Goal: Task Accomplishment & Management: Manage account settings

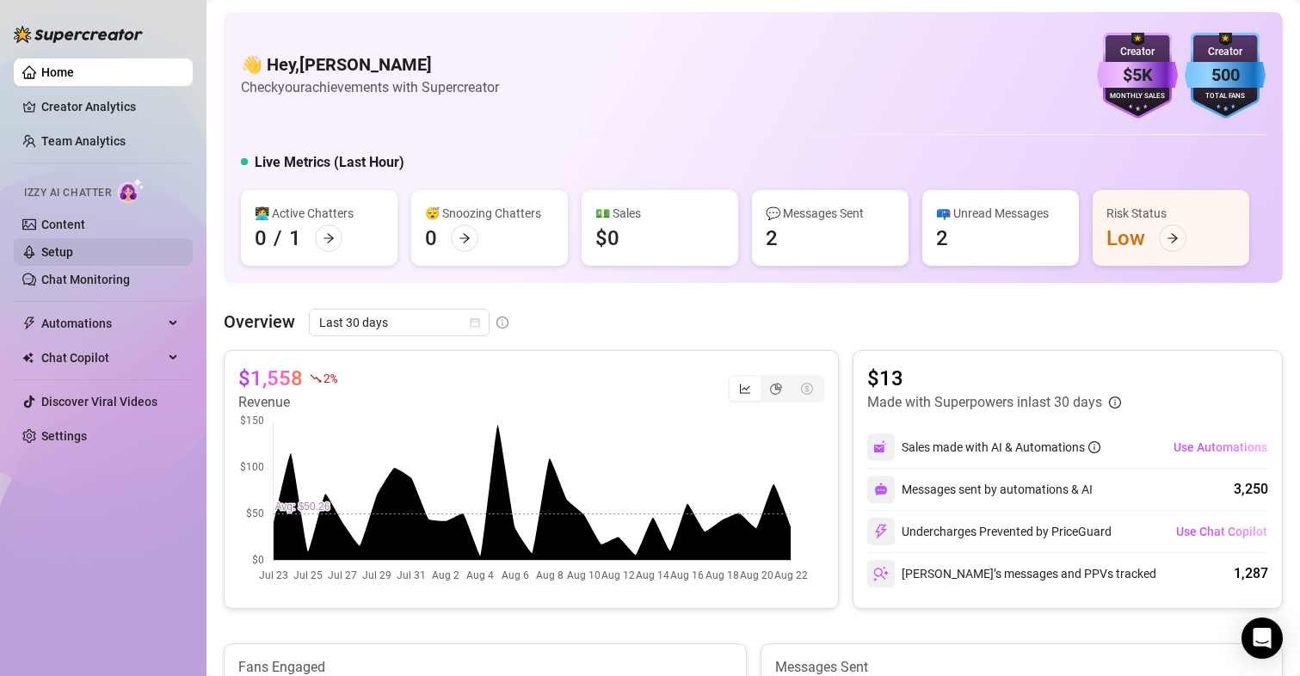
click at [62, 249] on link "Setup" at bounding box center [57, 252] width 32 height 14
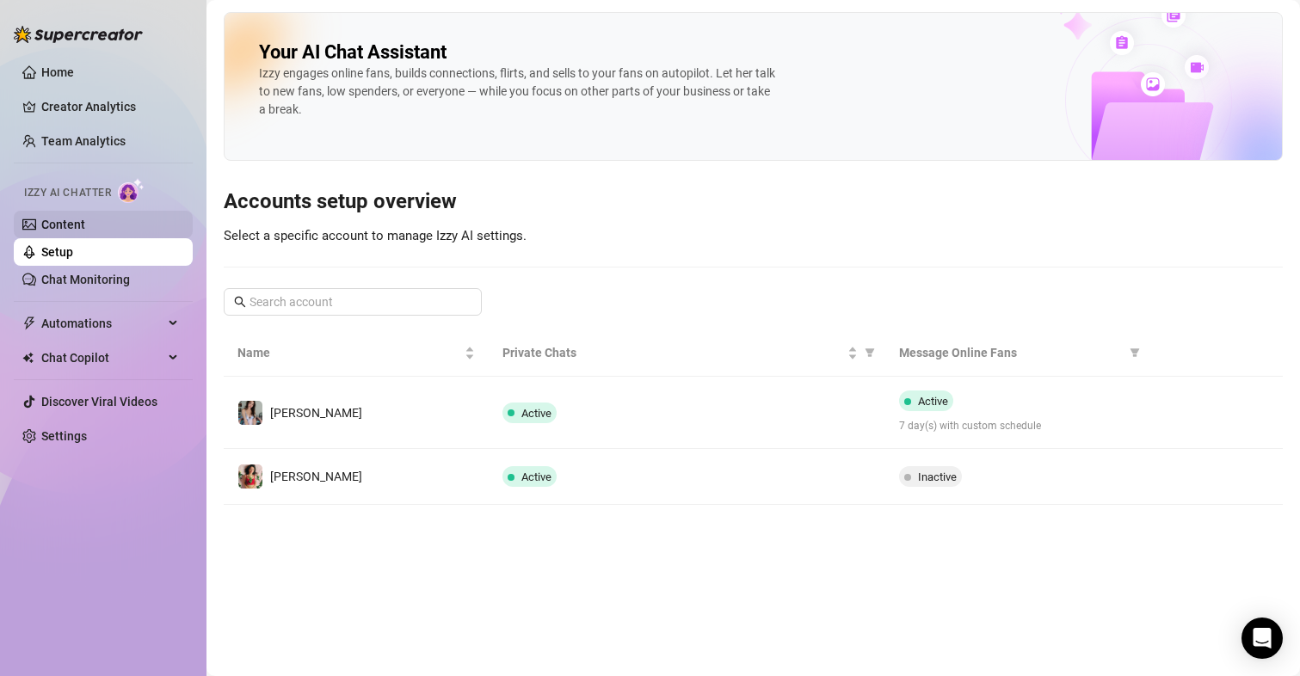
click at [85, 218] on link "Content" at bounding box center [63, 225] width 44 height 14
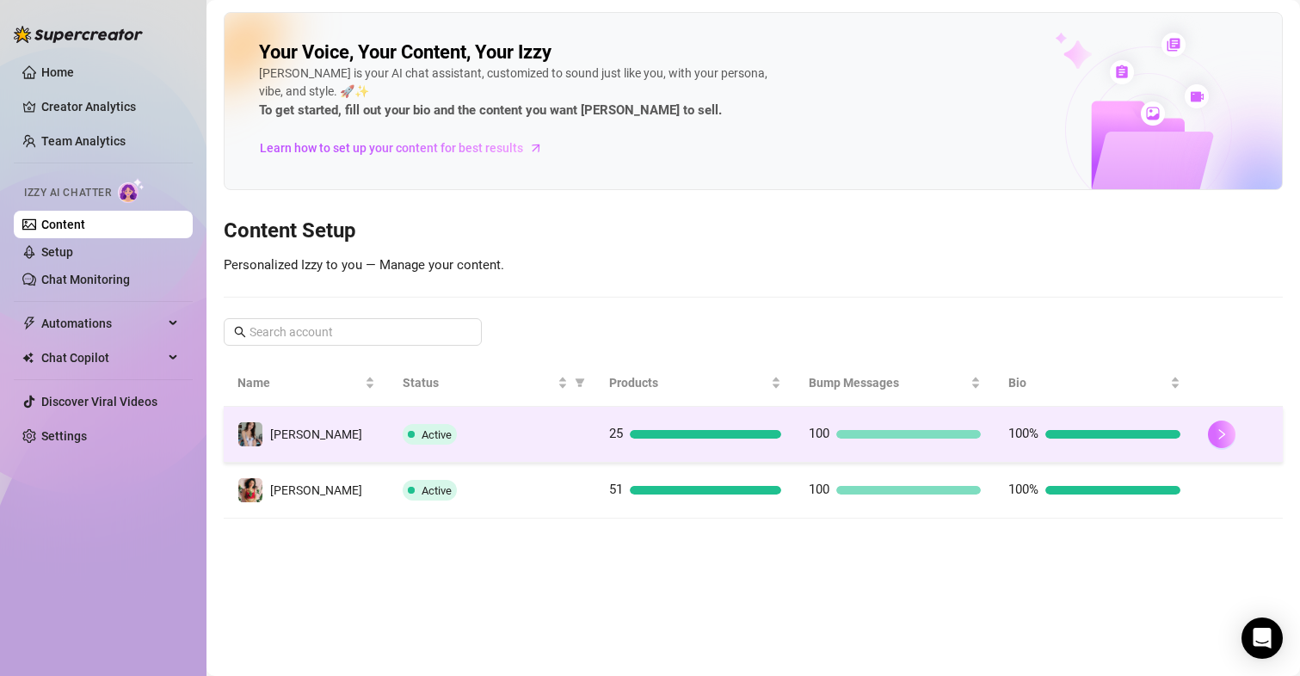
click at [1231, 429] on button "button" at bounding box center [1222, 435] width 28 height 28
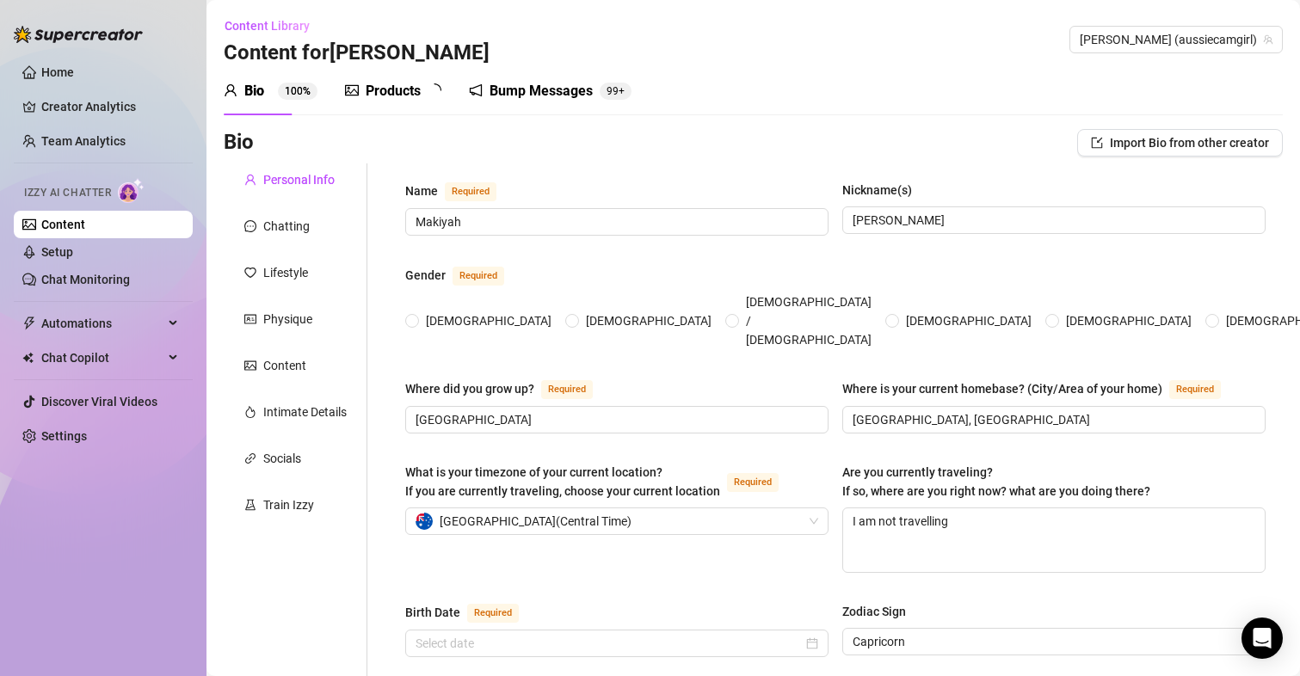
radio input "true"
type input "[DATE]"
click at [73, 254] on link "Setup" at bounding box center [57, 252] width 32 height 14
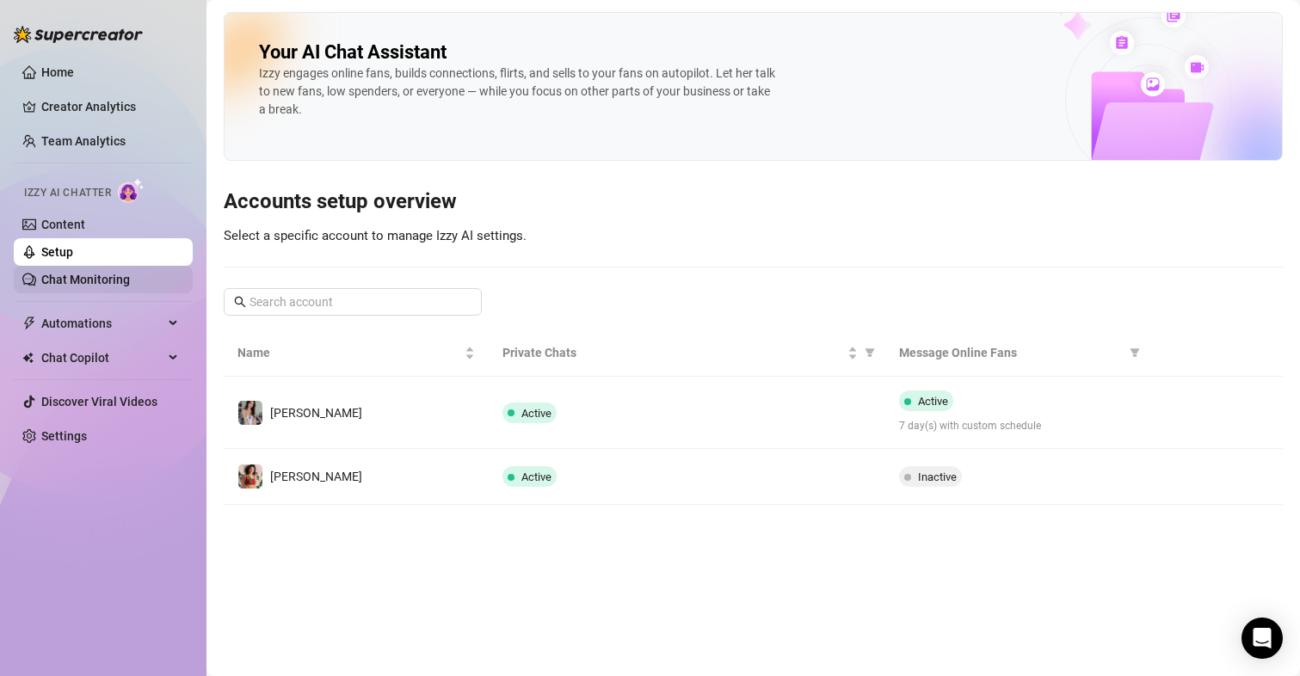
click at [104, 274] on link "Chat Monitoring" at bounding box center [85, 280] width 89 height 14
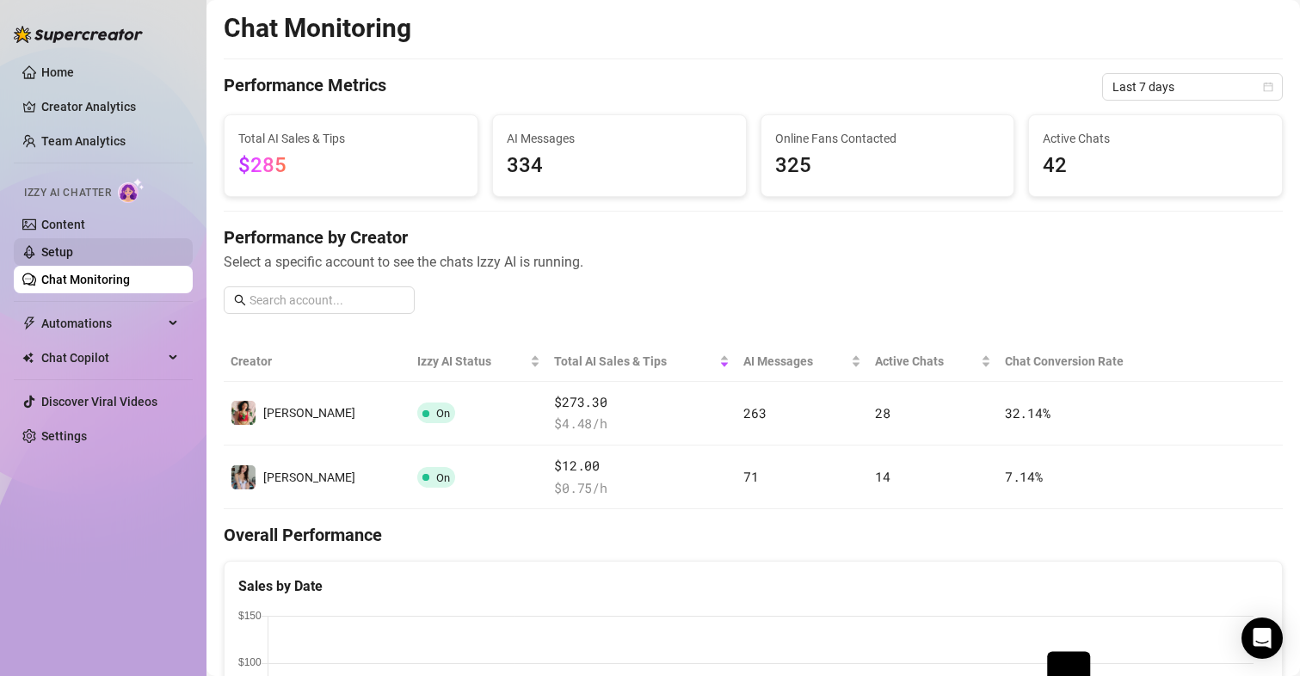
click at [66, 250] on link "Setup" at bounding box center [57, 252] width 32 height 14
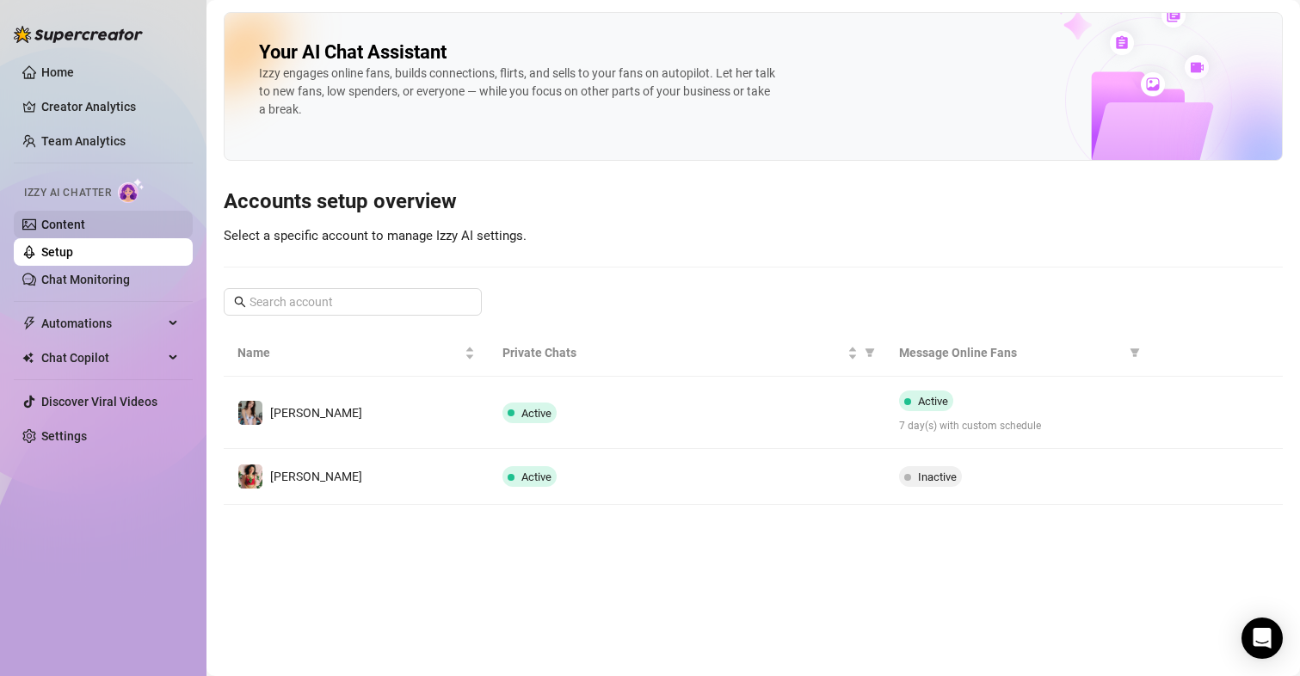
click at [74, 222] on link "Content" at bounding box center [63, 225] width 44 height 14
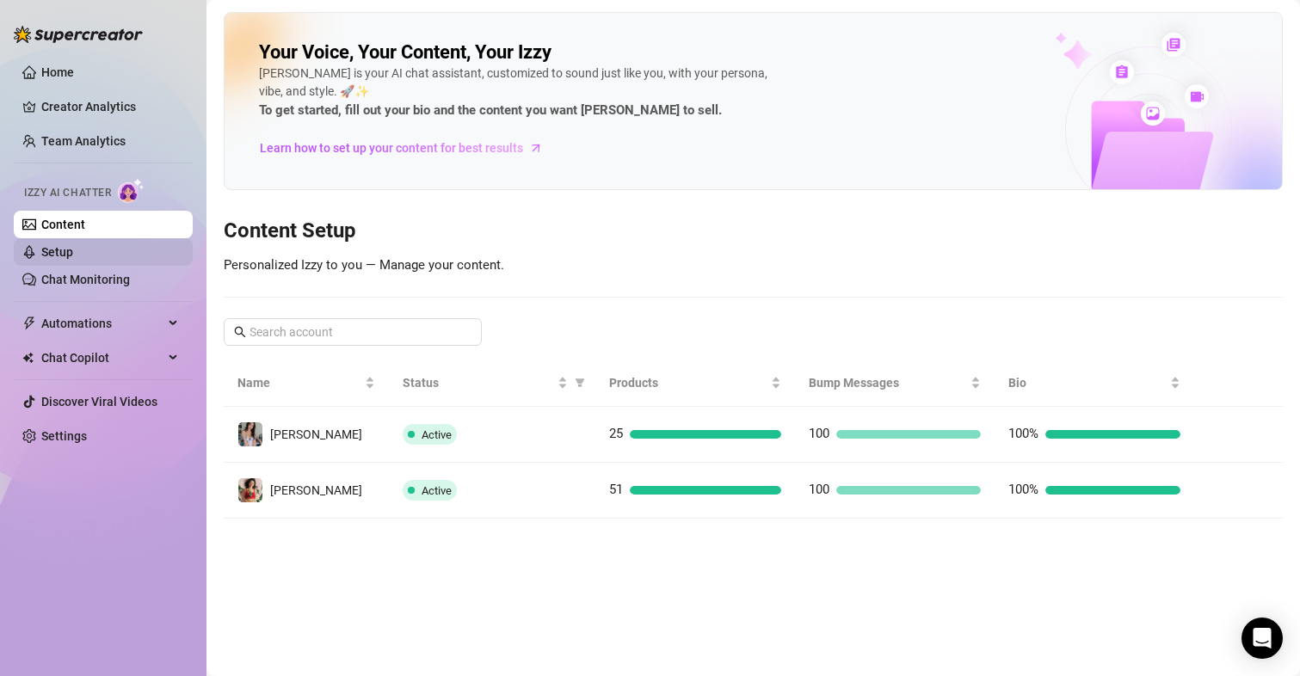
click at [73, 252] on link "Setup" at bounding box center [57, 252] width 32 height 14
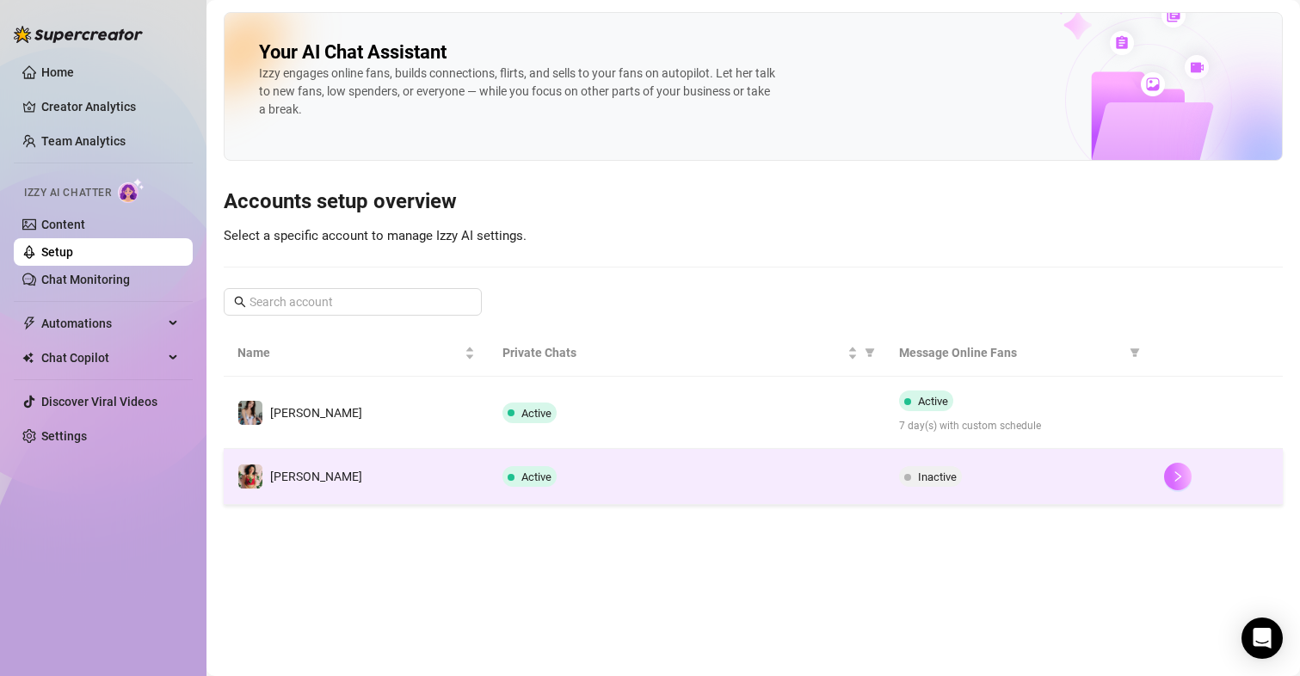
click at [1186, 474] on button "button" at bounding box center [1178, 477] width 28 height 28
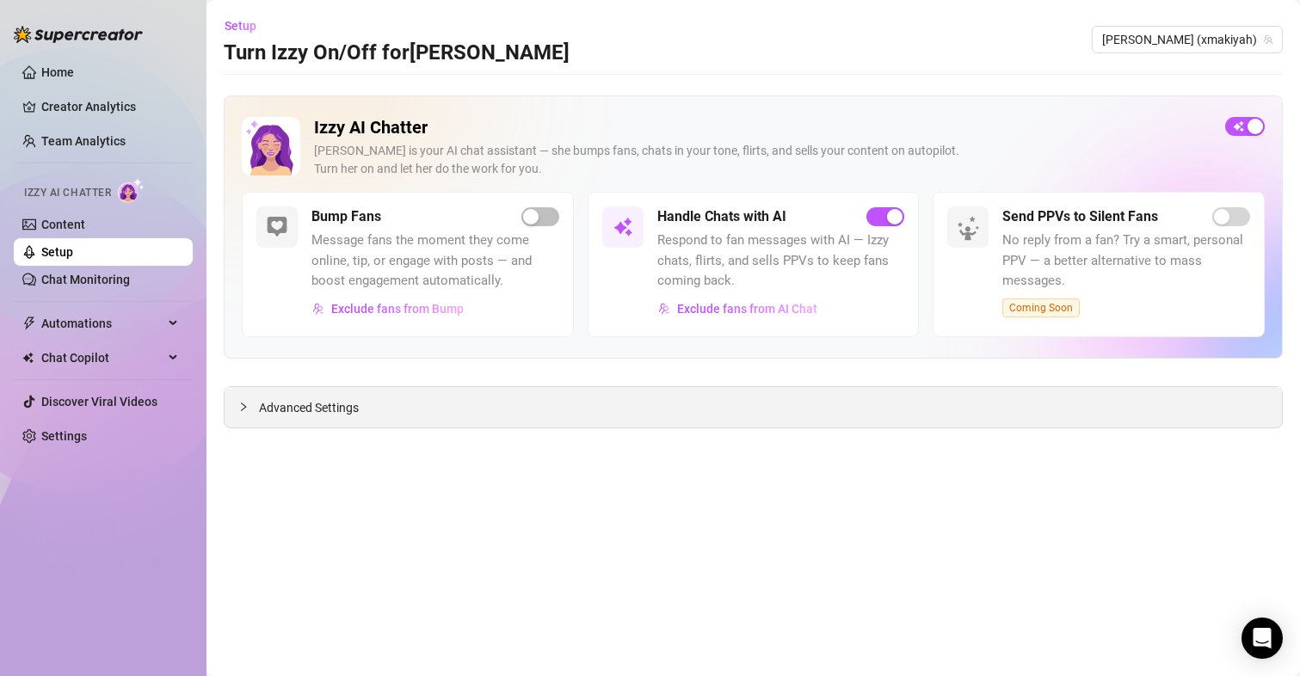
click at [329, 393] on div "Advanced Settings" at bounding box center [753, 407] width 1057 height 40
click at [329, 409] on span "Advanced Settings" at bounding box center [309, 407] width 100 height 19
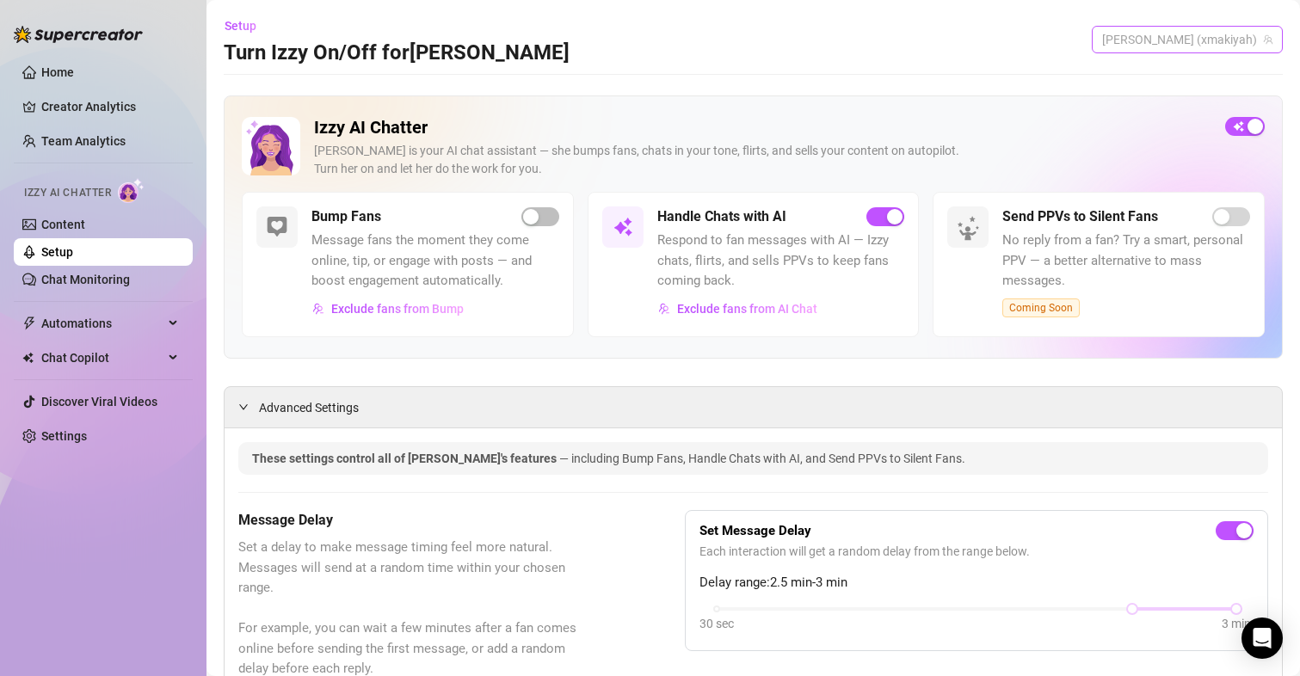
click at [1228, 40] on span "[PERSON_NAME] (xmakiyah)" at bounding box center [1187, 40] width 170 height 26
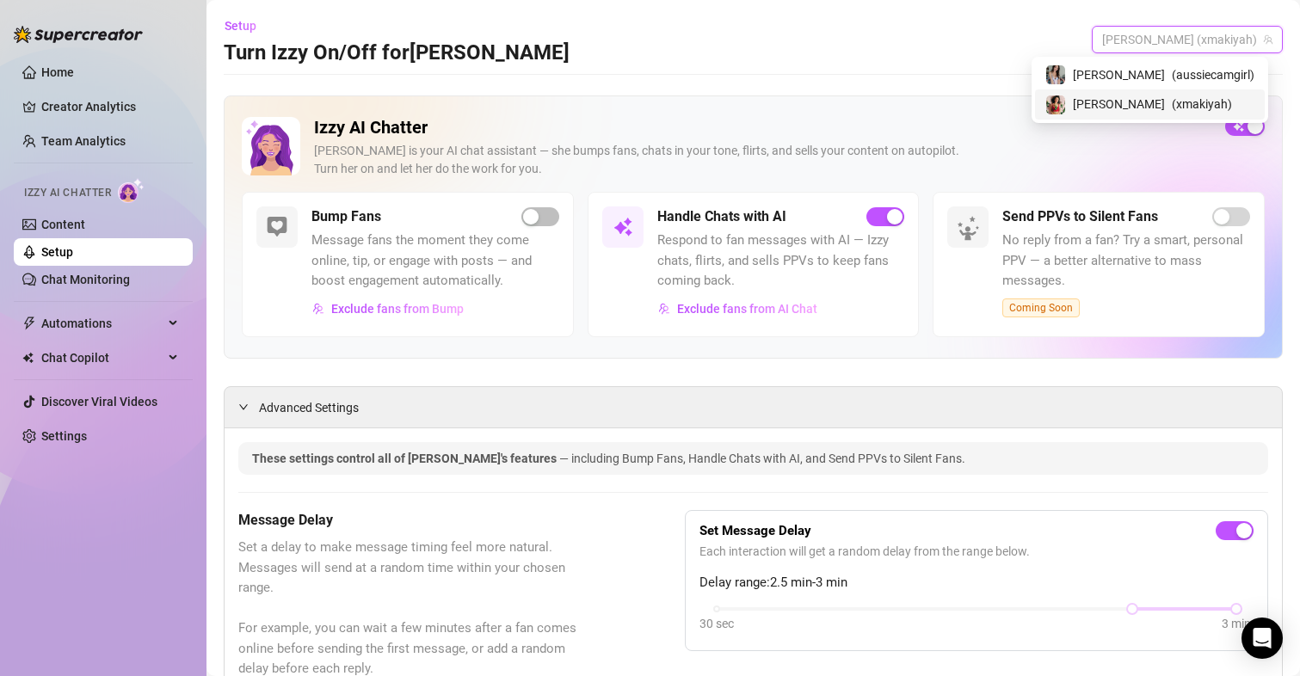
click at [1143, 106] on span "[PERSON_NAME]" at bounding box center [1119, 104] width 92 height 19
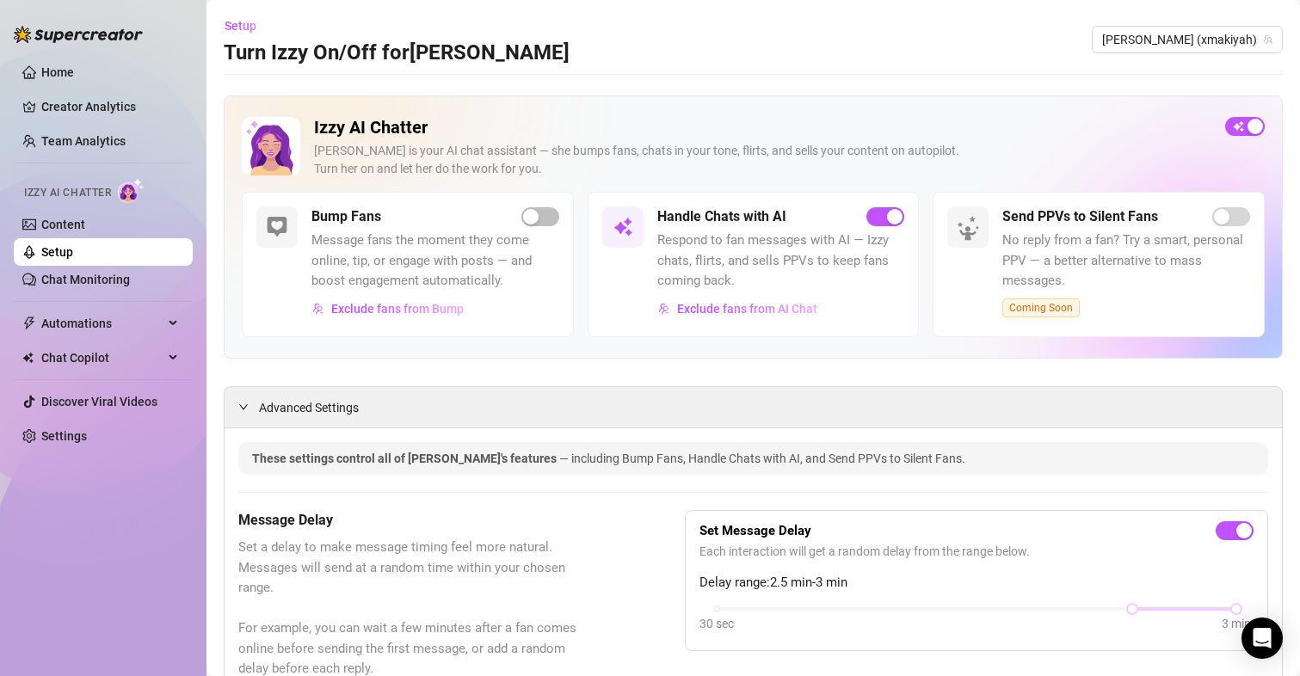
drag, startPoint x: 571, startPoint y: 359, endPoint x: 559, endPoint y: 127, distance: 231.7
click at [1214, 40] on span "[PERSON_NAME] (xmakiyah)" at bounding box center [1187, 40] width 170 height 26
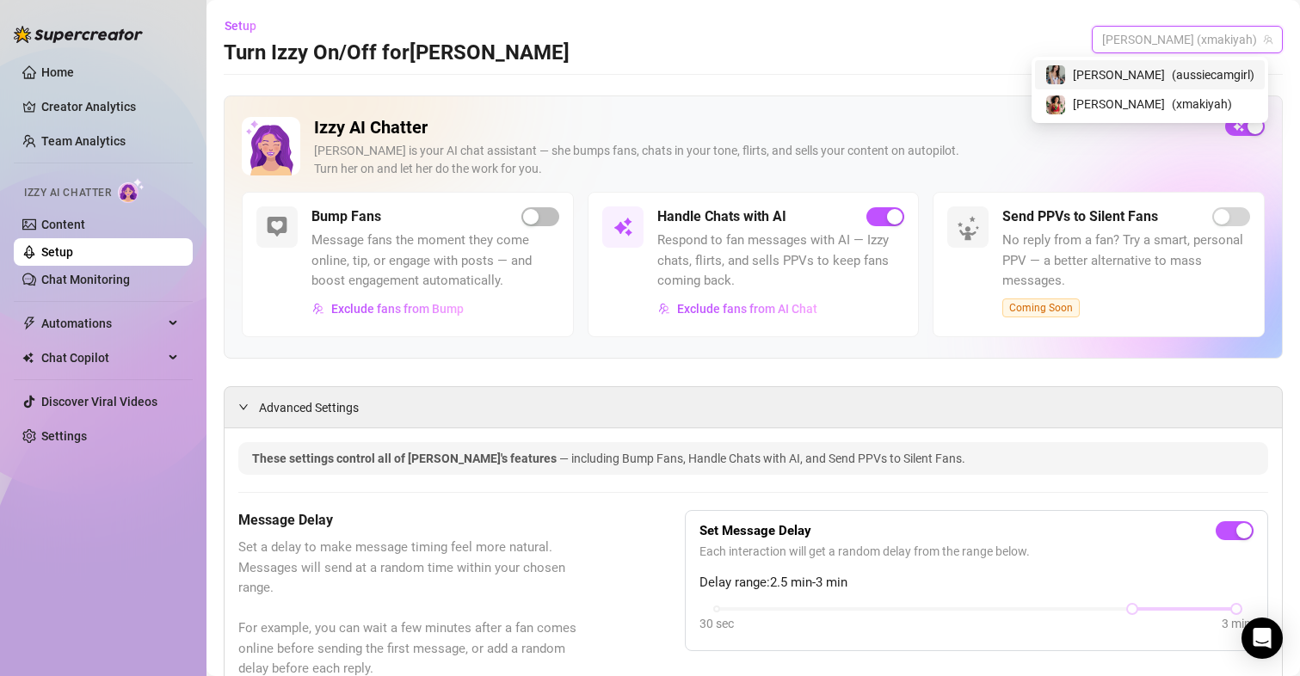
click at [1189, 78] on span "( aussiecamgirl )" at bounding box center [1213, 74] width 83 height 19
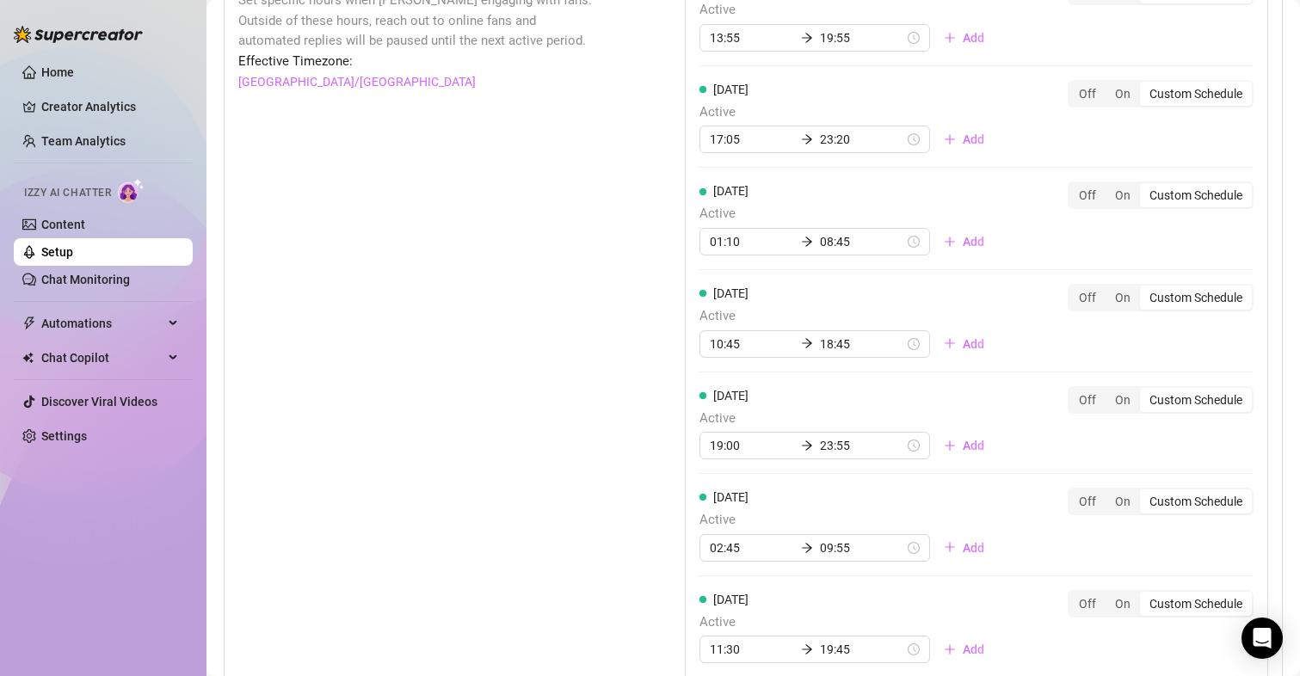
scroll to position [1462, 0]
